Goal: Use online tool/utility: Utilize a website feature to perform a specific function

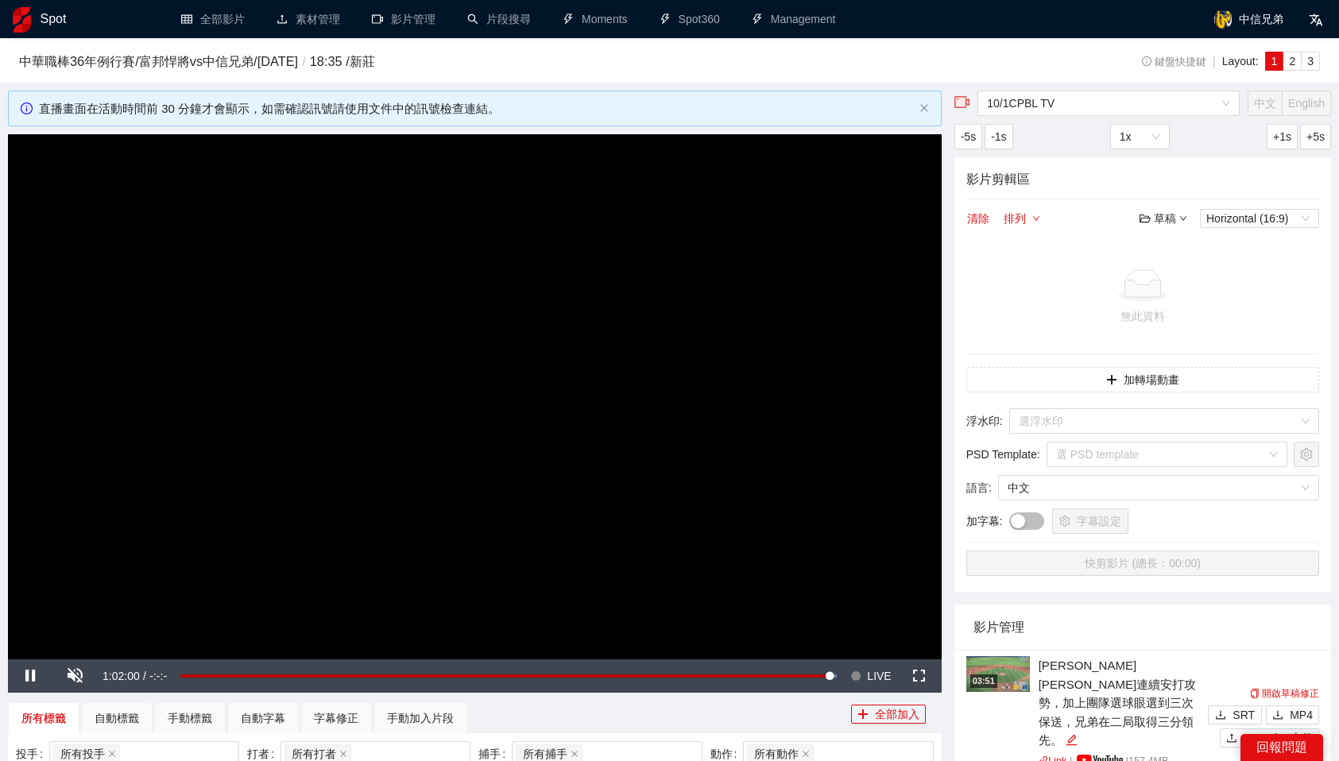
scroll to position [160, 0]
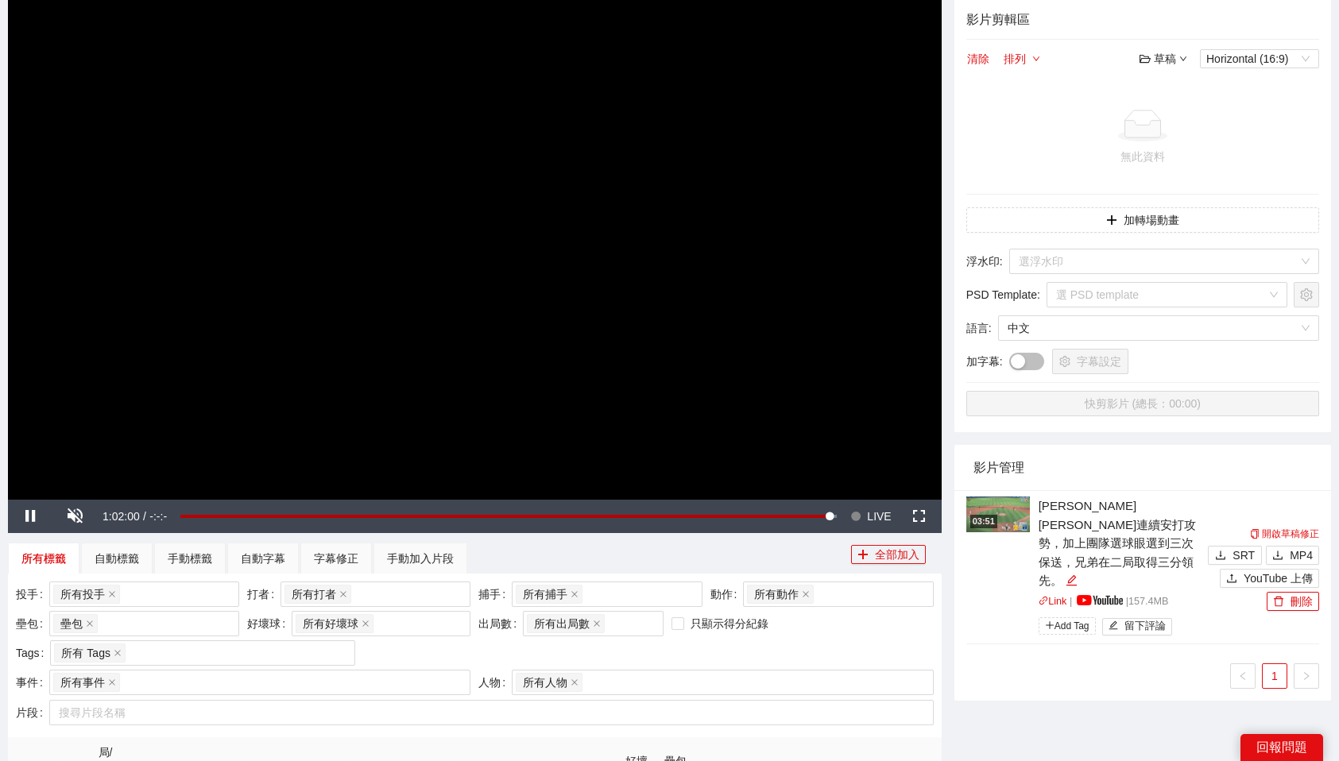
click at [992, 512] on img at bounding box center [998, 515] width 64 height 36
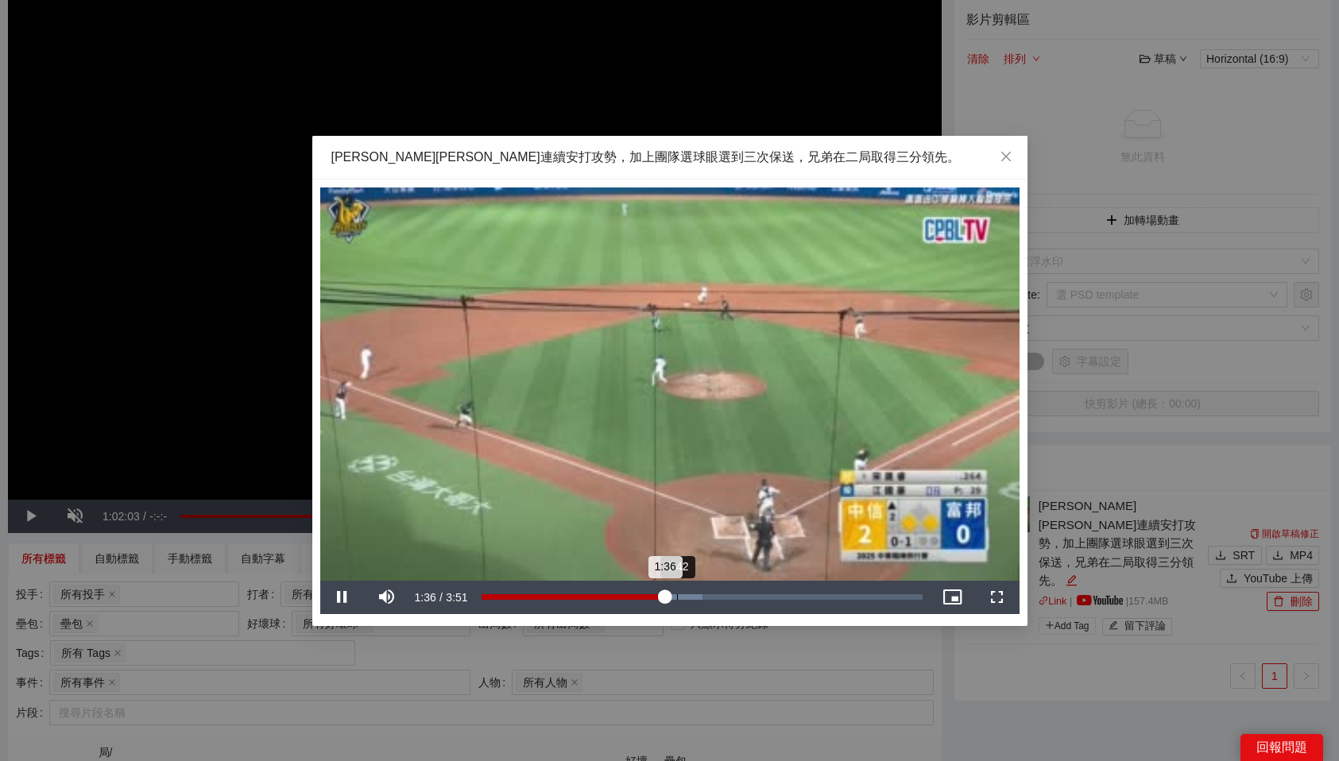
click at [677, 595] on div "1:42" at bounding box center [677, 597] width 1 height 6
click at [698, 596] on div "1:53" at bounding box center [698, 597] width 1 height 6
click at [737, 593] on div "Loaded : 61.98% 2:14 2:01" at bounding box center [702, 597] width 457 height 33
click at [751, 594] on div "2:20" at bounding box center [751, 597] width 1 height 6
click at [776, 594] on div "2:34" at bounding box center [776, 597] width 1 height 6
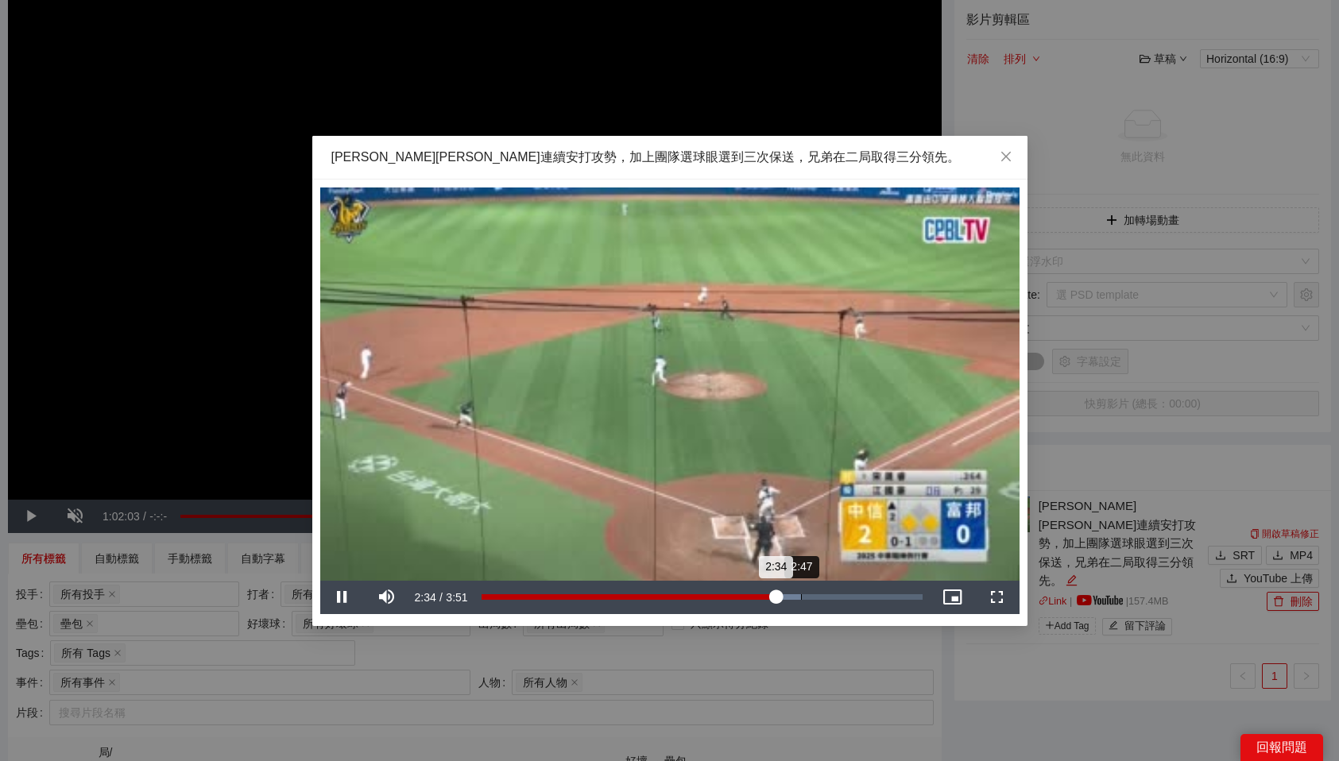
click at [801, 592] on div "Loaded : 72.71% 2:47 2:34" at bounding box center [702, 597] width 457 height 33
click at [830, 594] on div "3:02" at bounding box center [830, 597] width 1 height 6
click at [1001, 154] on icon "close" at bounding box center [1006, 156] width 13 height 13
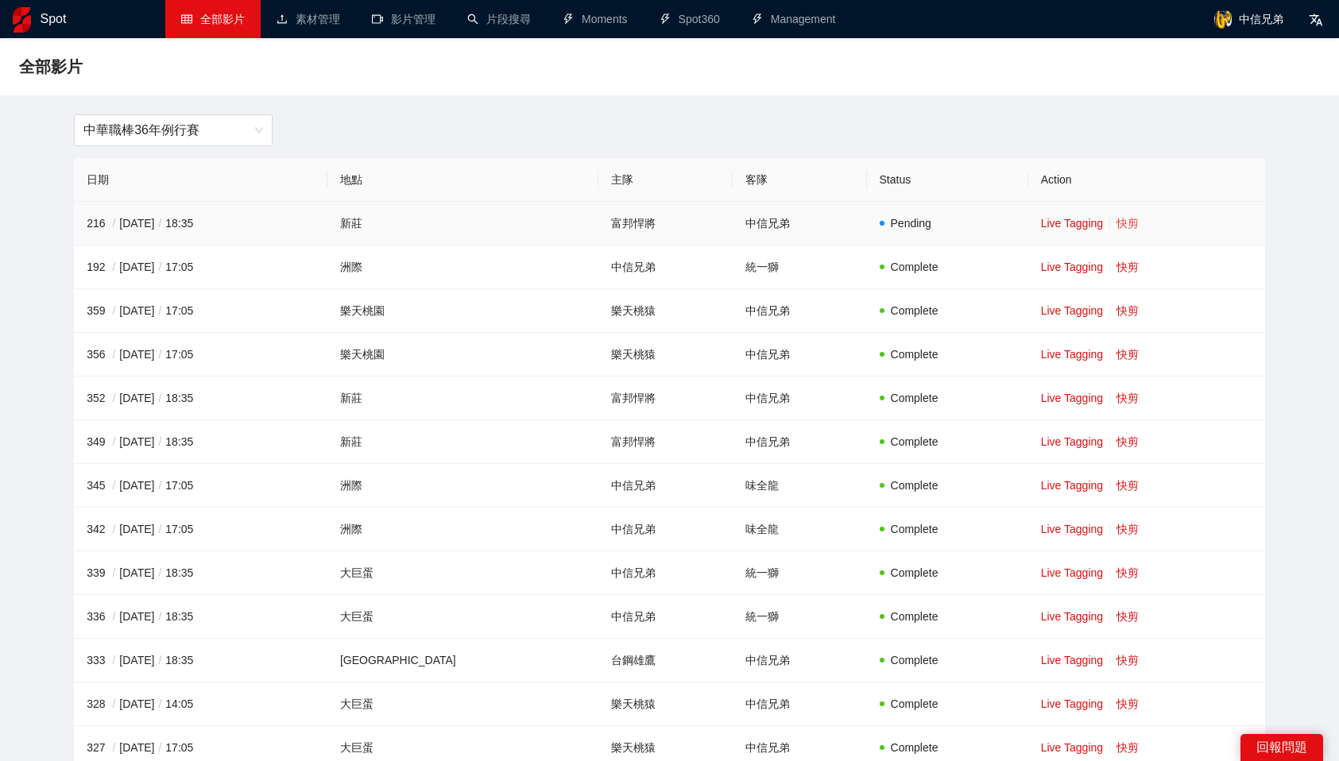
click at [1116, 227] on link "快剪" at bounding box center [1127, 223] width 22 height 13
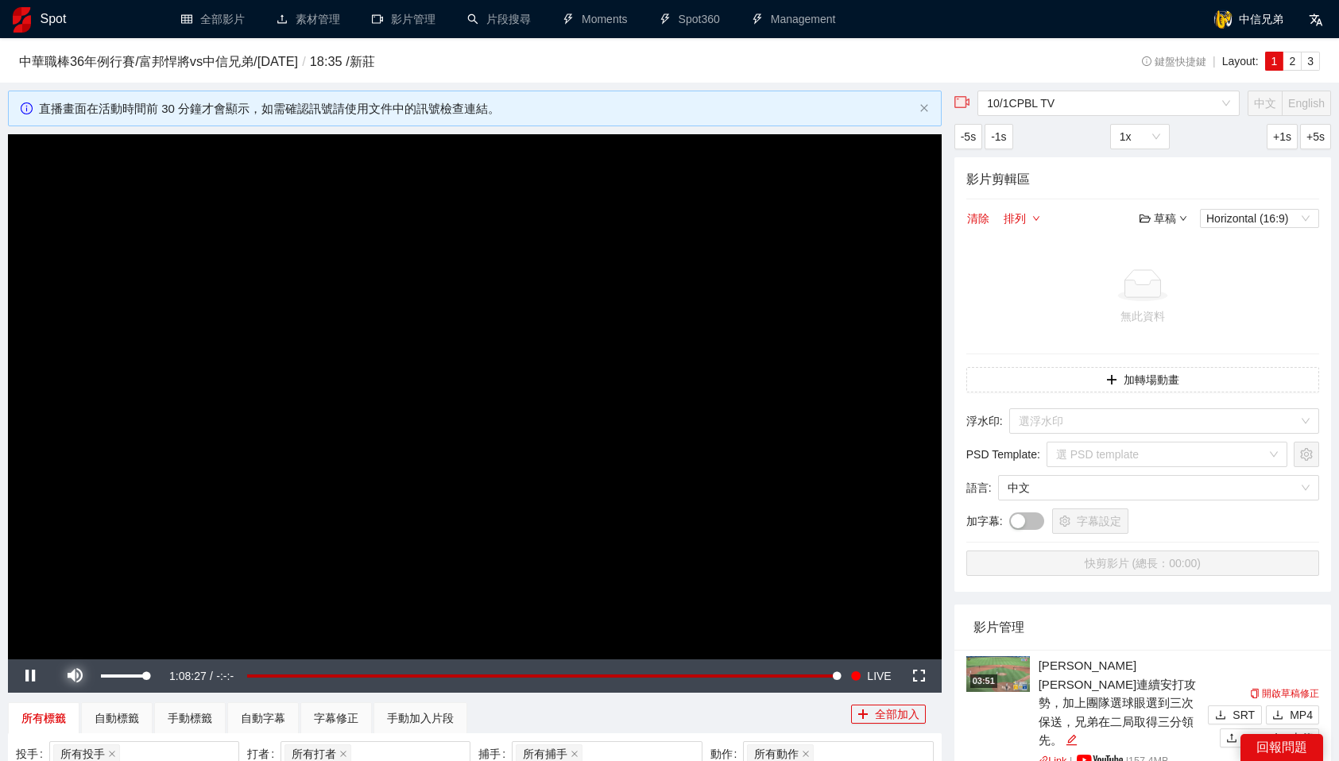
click at [72, 676] on span "Video Player" at bounding box center [74, 676] width 44 height 0
click at [1056, 106] on span "10/1CPBL TV" at bounding box center [1108, 103] width 243 height 24
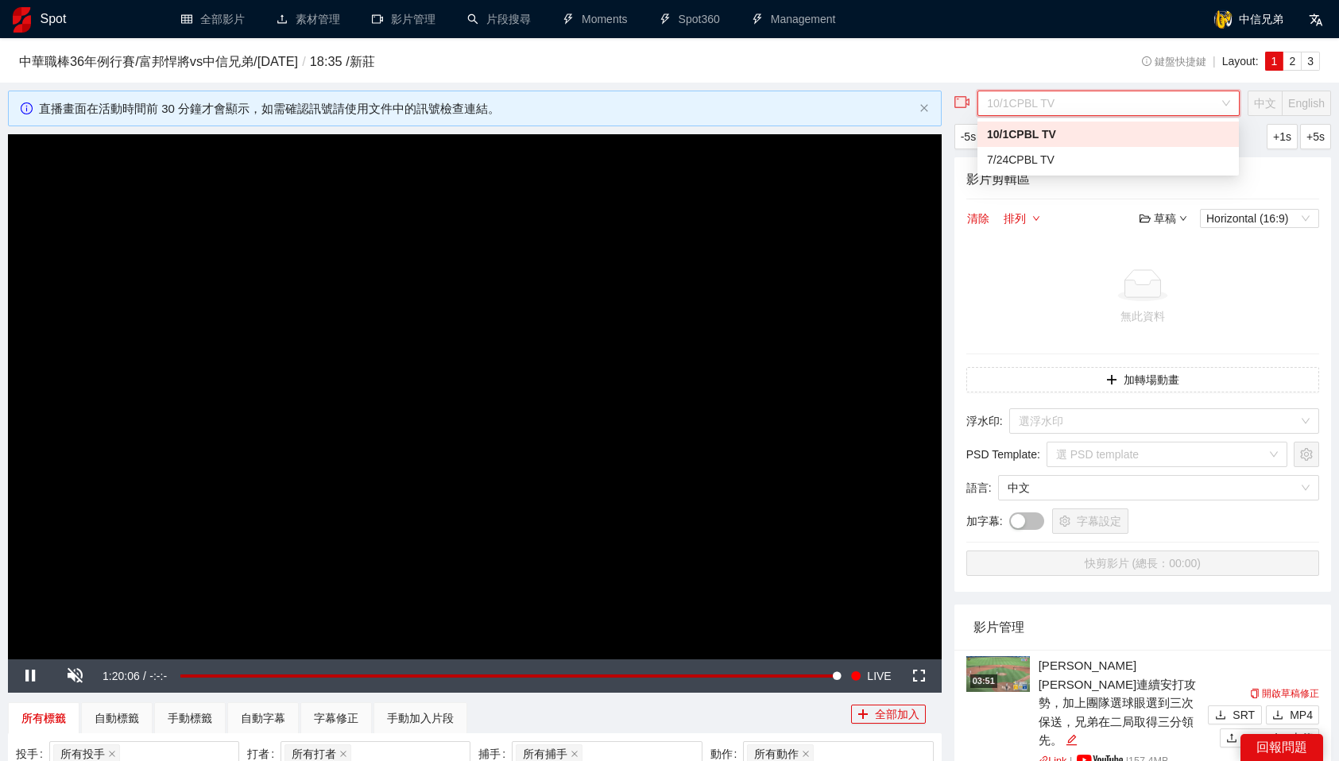
click at [1061, 64] on div "中華職棒36年例行賽 / 富邦悍將 vs 中信兄弟 / 2025-10-01 / 18:35 / 新莊 鍵盤快捷鍵 | Layout: 1 2 3" at bounding box center [669, 65] width 1301 height 27
